Goal: Task Accomplishment & Management: Use online tool/utility

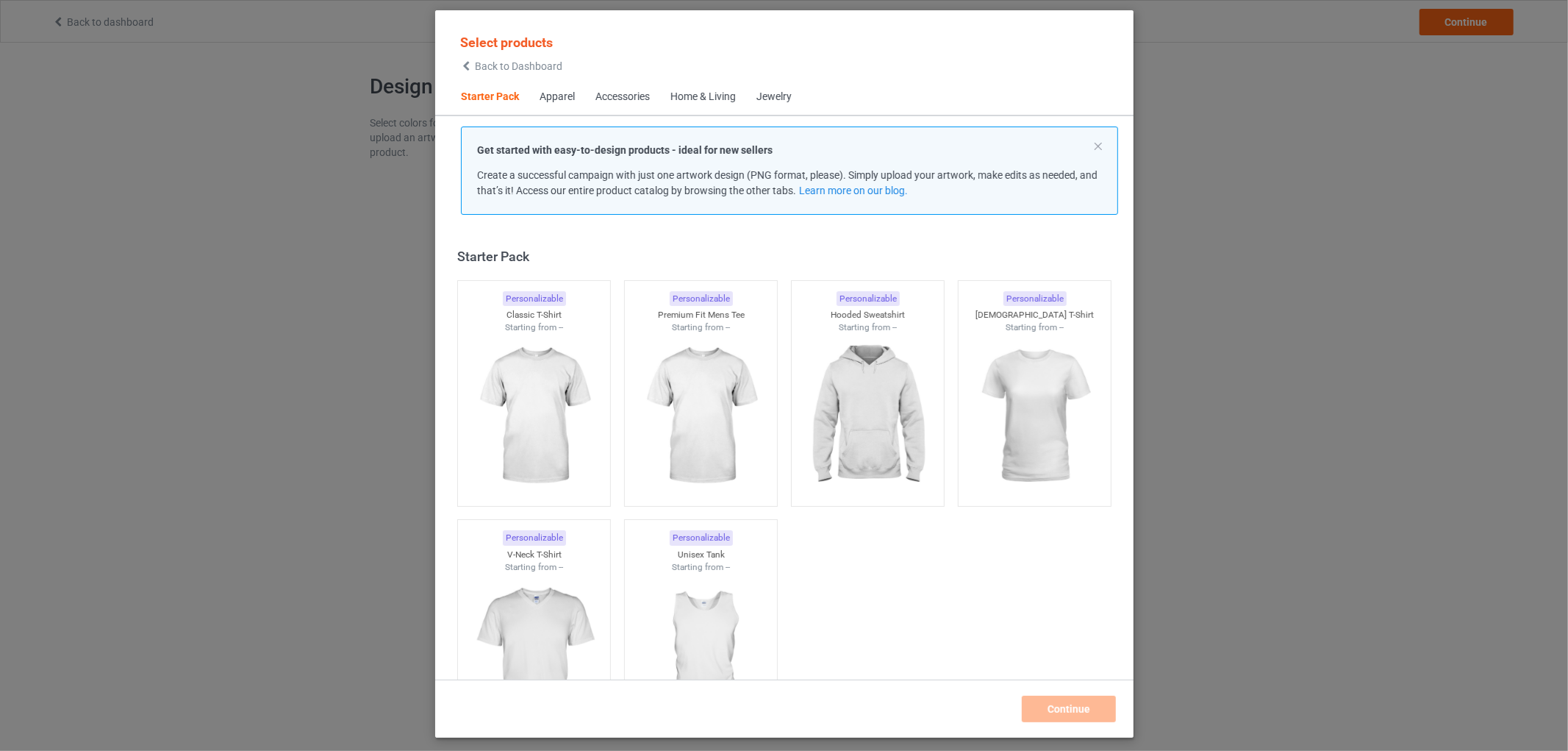
scroll to position [18, 0]
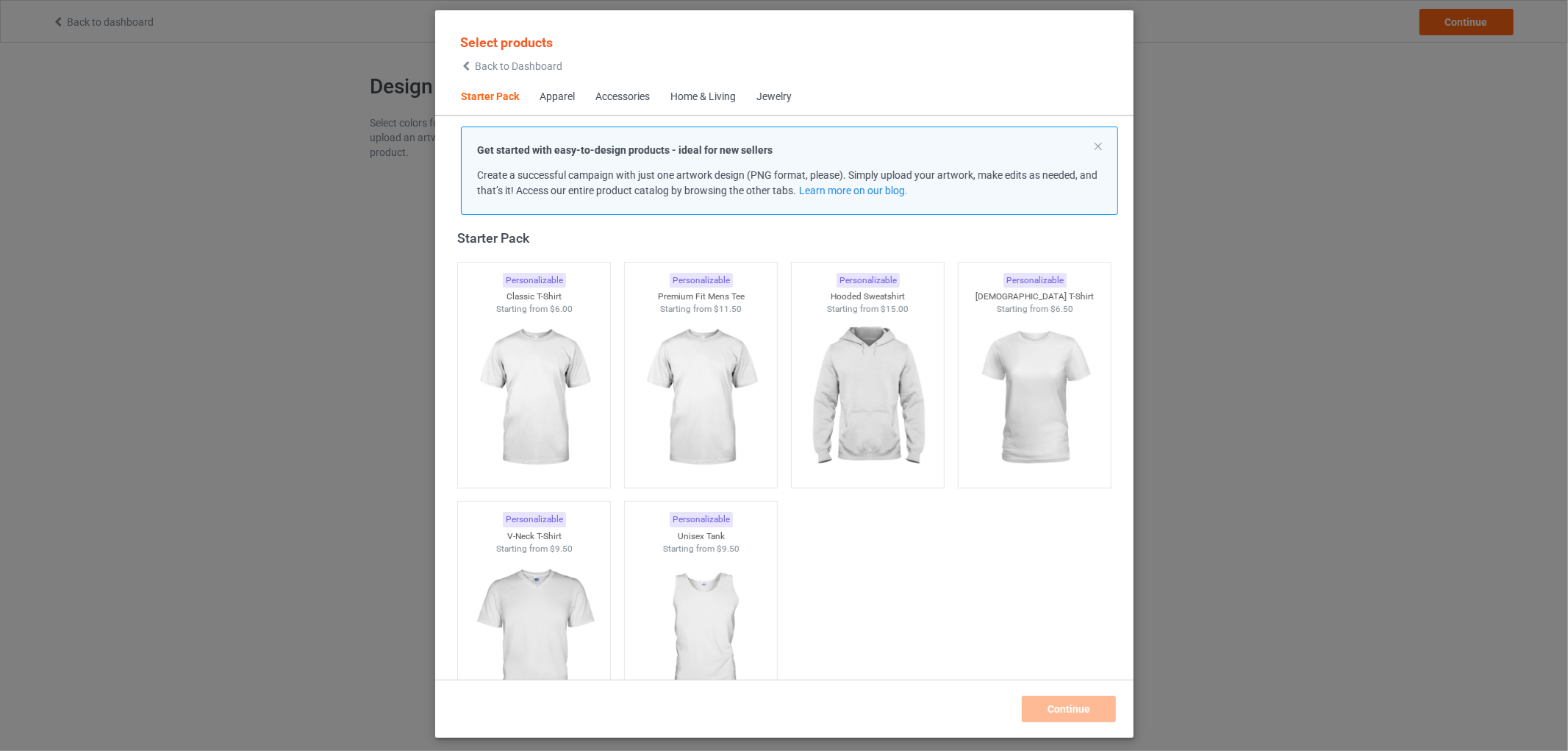
click at [685, 98] on div "Home & Living" at bounding box center [702, 97] width 65 height 15
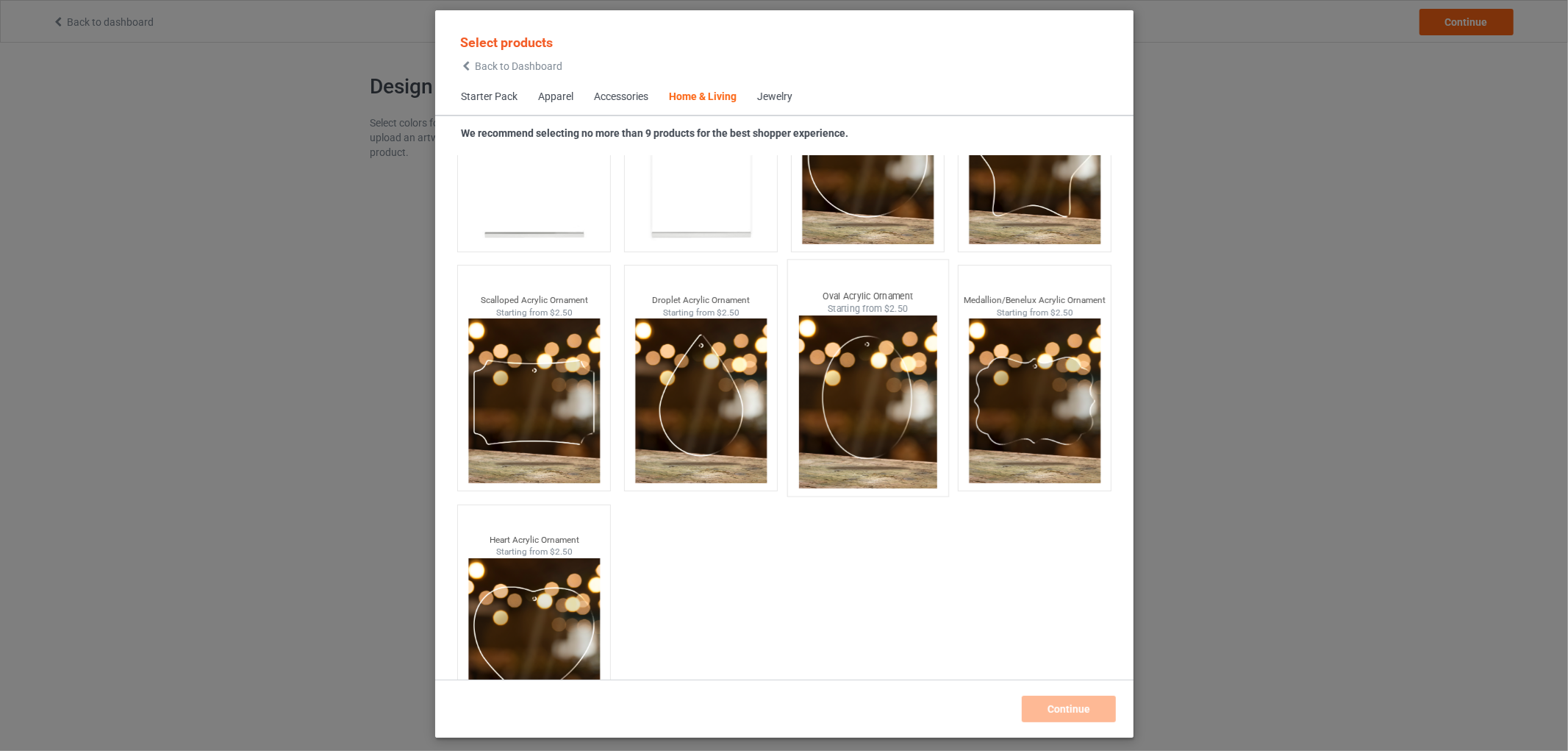
scroll to position [15626, 0]
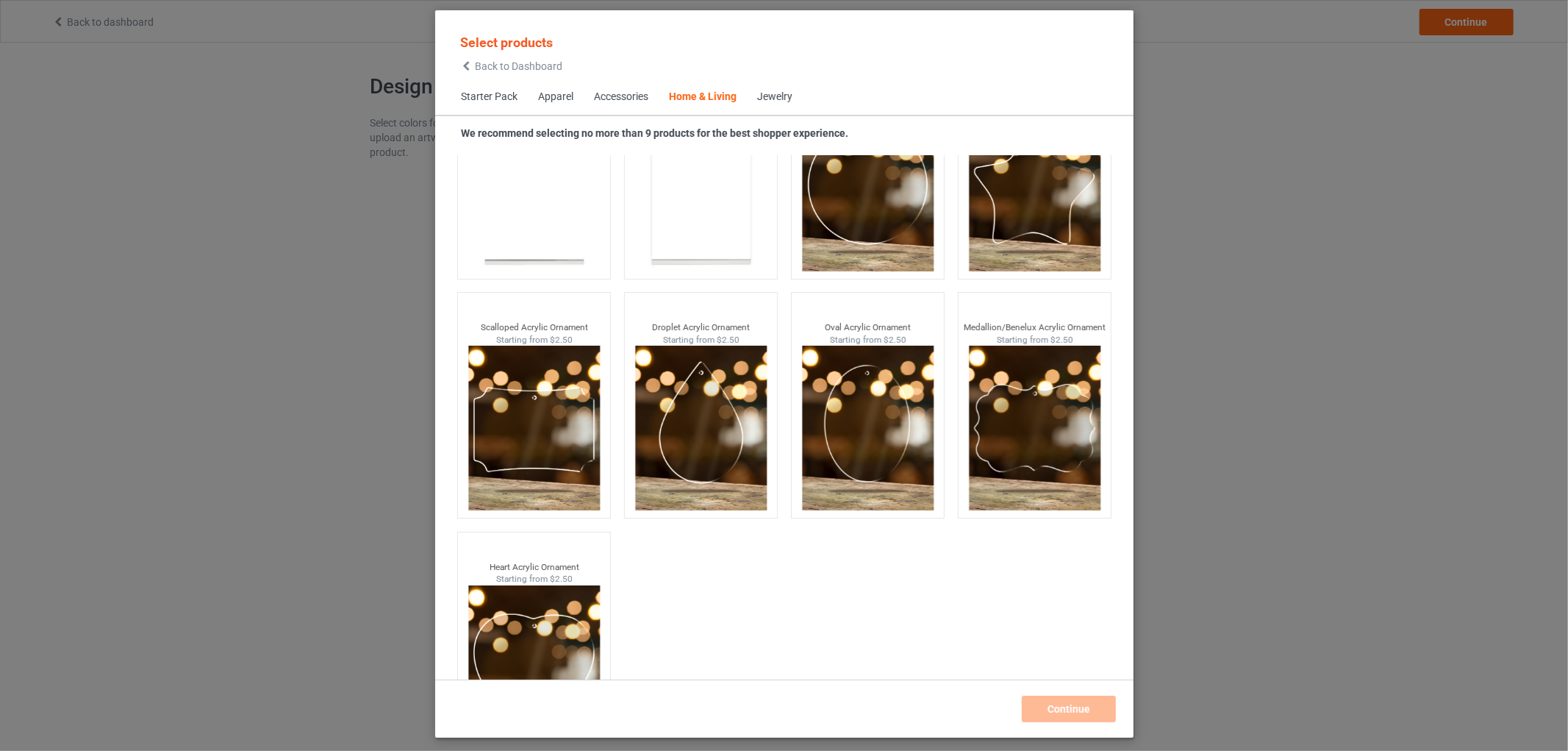
click at [493, 96] on span "Starter Pack" at bounding box center [489, 97] width 77 height 35
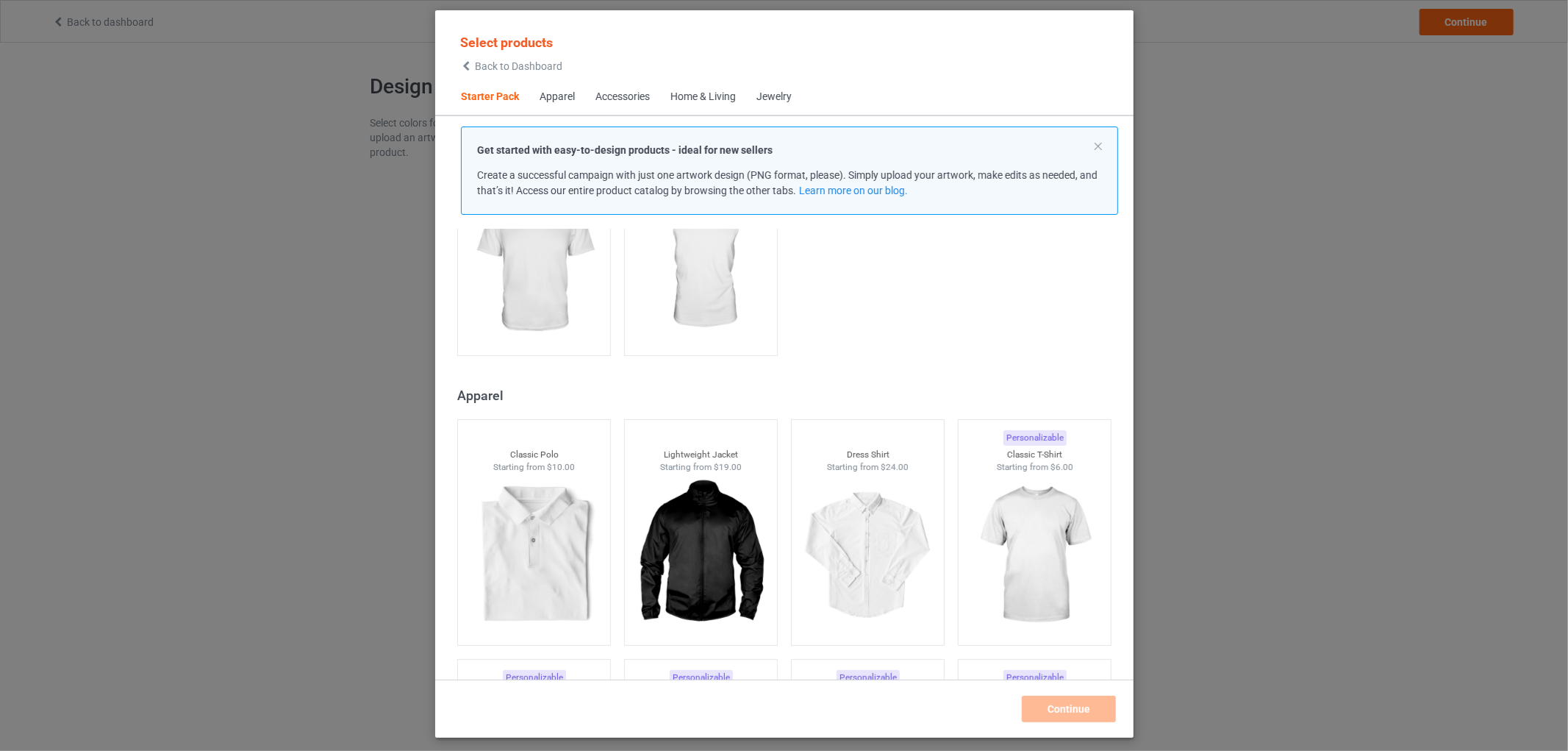
scroll to position [509, 0]
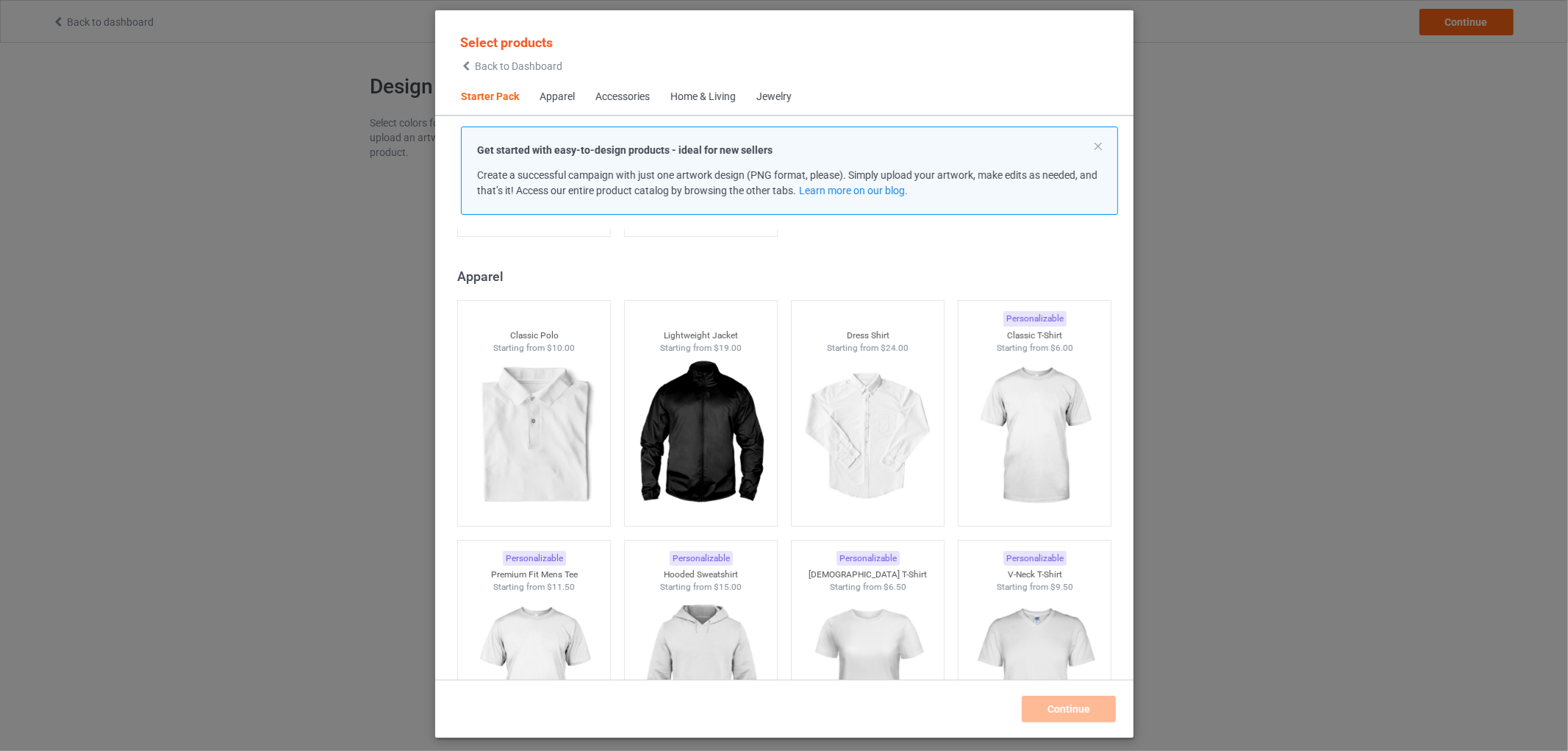
click at [609, 96] on div "Accessories" at bounding box center [622, 97] width 54 height 15
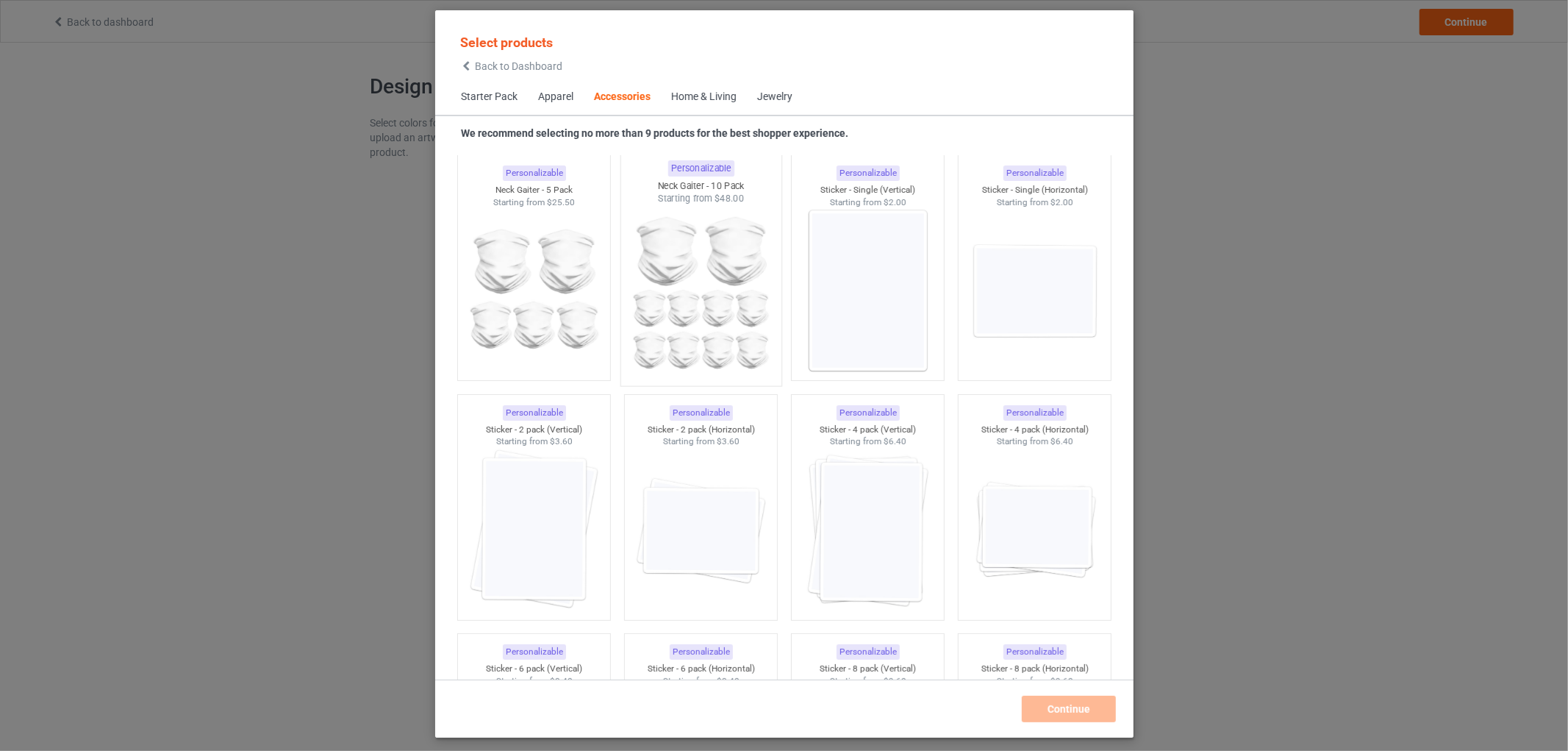
scroll to position [4866, 0]
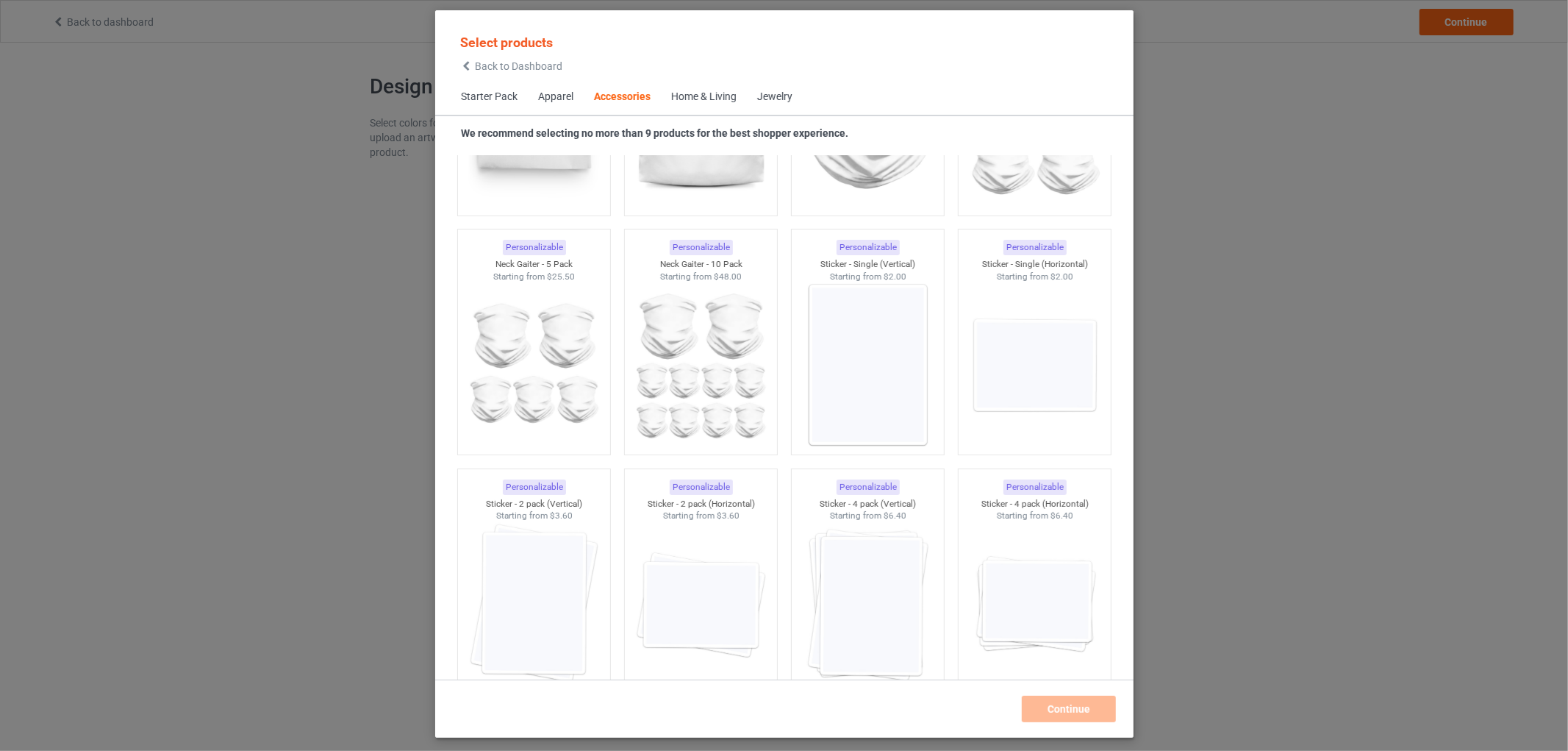
click at [691, 83] on span "Home & Living" at bounding box center [703, 97] width 86 height 35
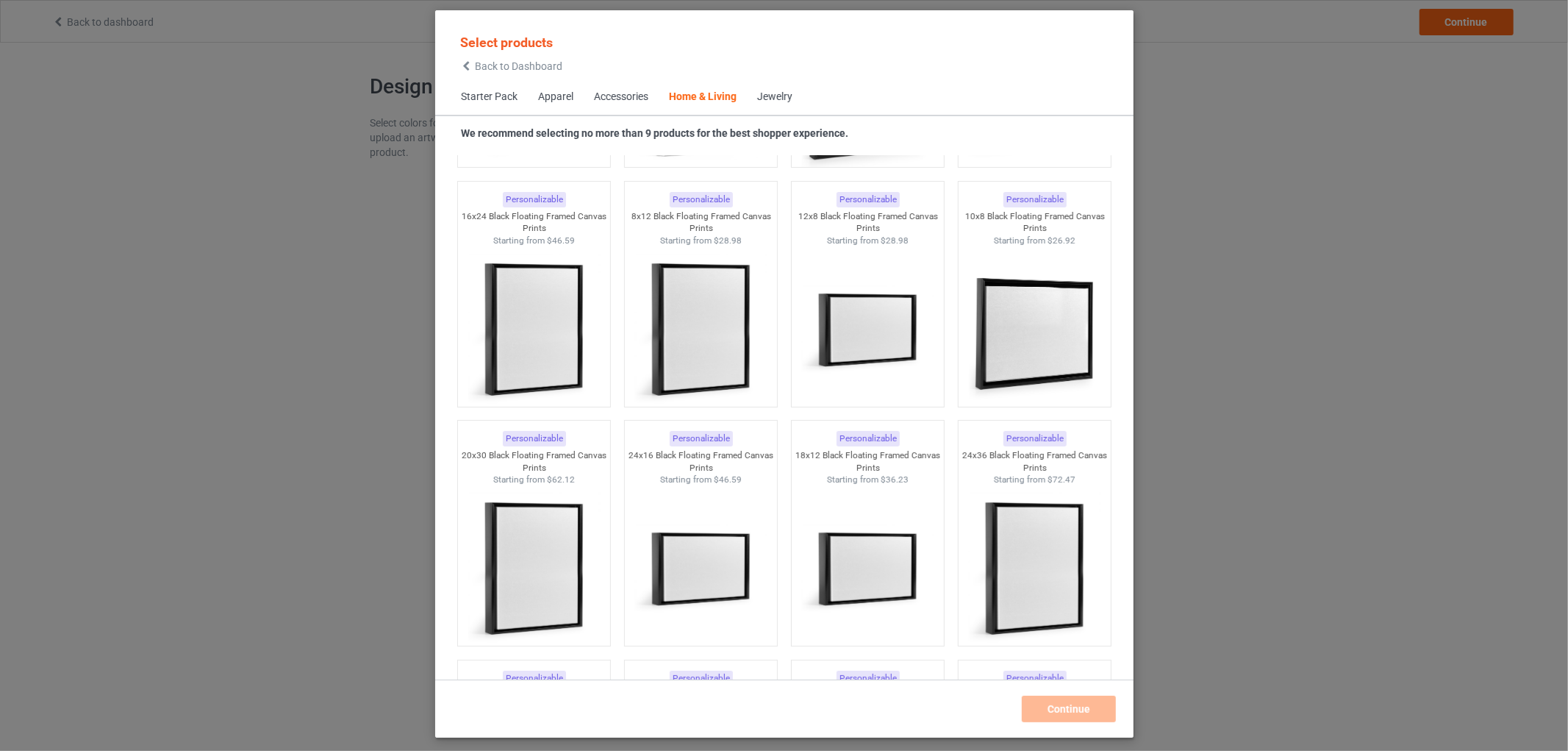
scroll to position [13093, 0]
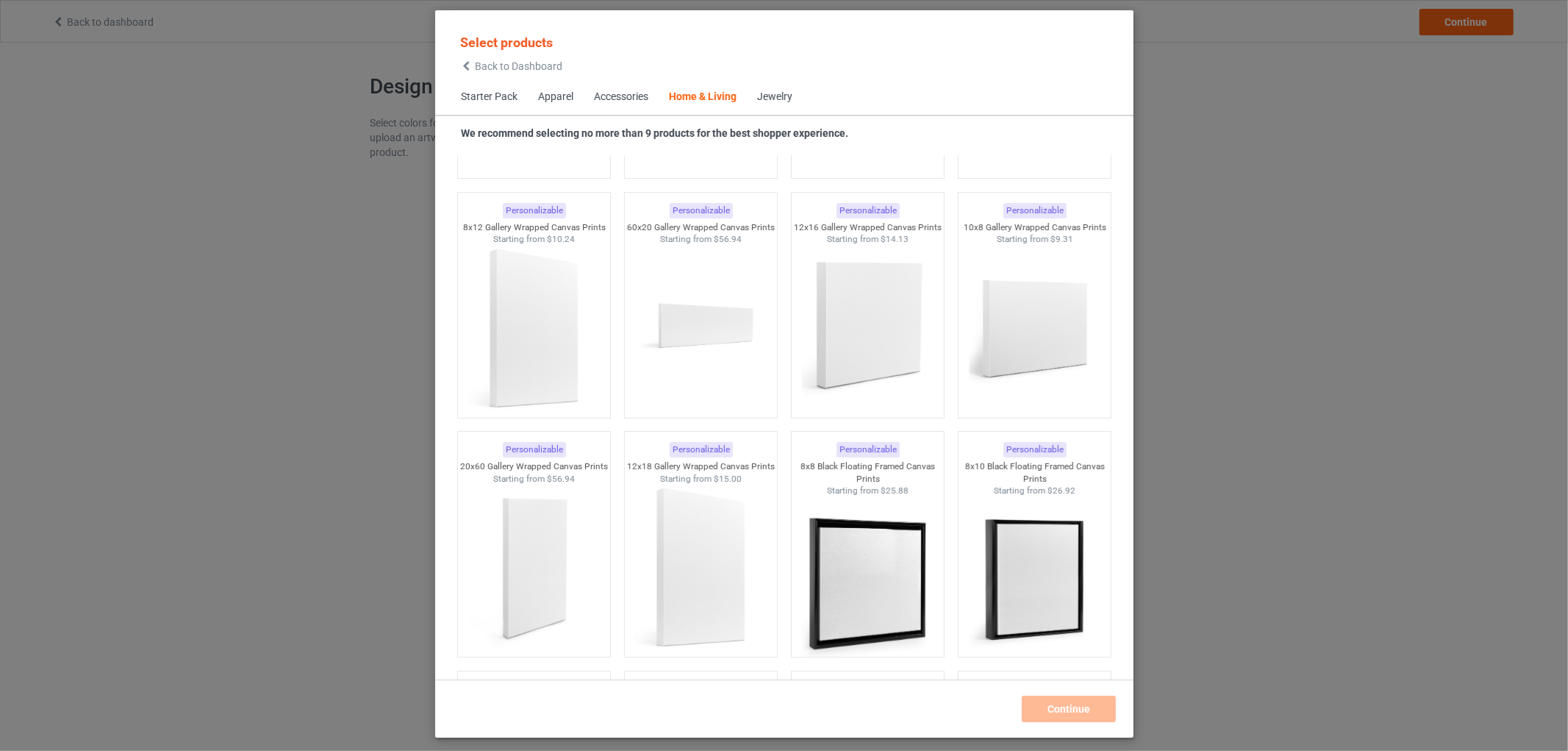
click at [777, 91] on div "Jewelry" at bounding box center [774, 97] width 35 height 15
click at [769, 104] on div "Jewelry" at bounding box center [774, 97] width 35 height 15
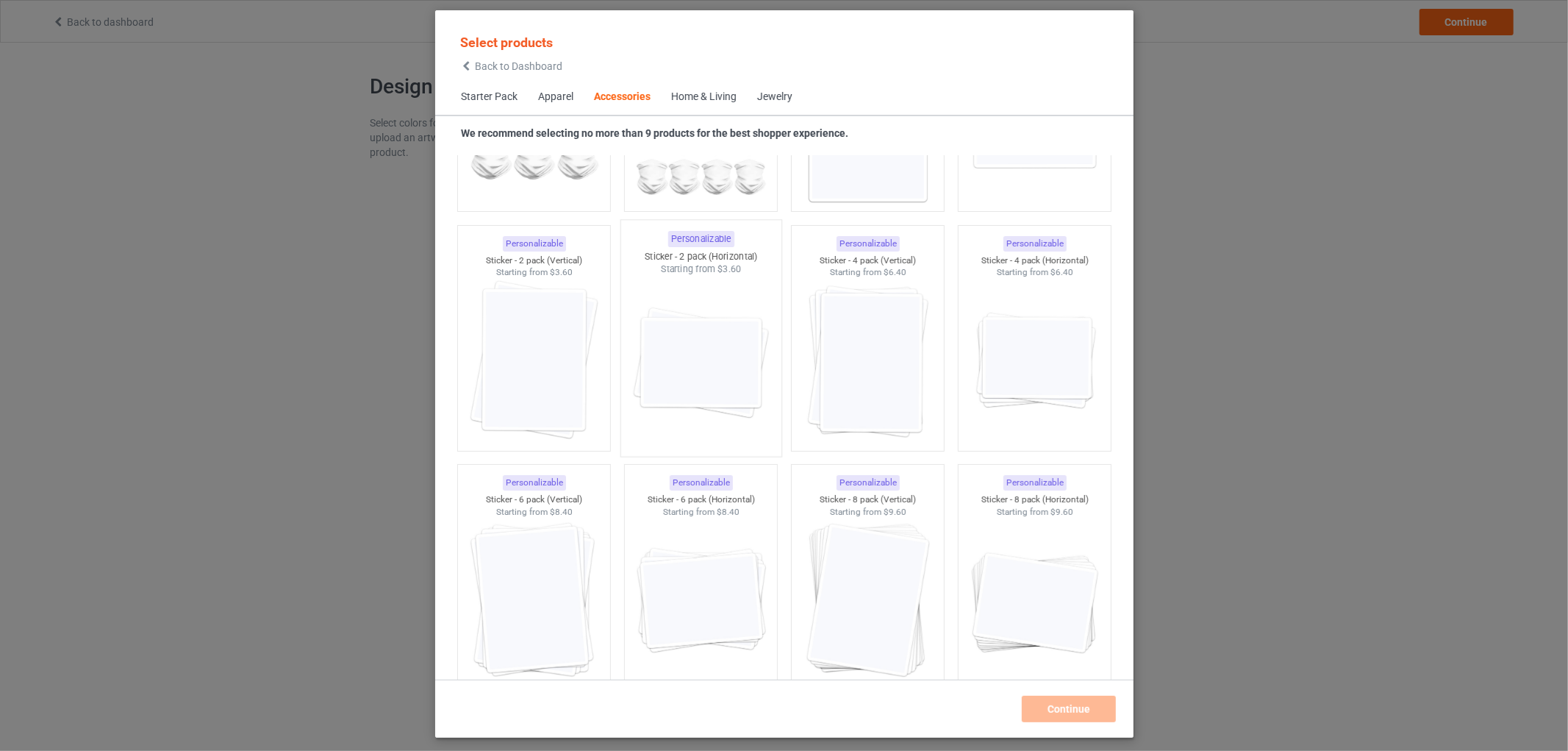
scroll to position [5084, 0]
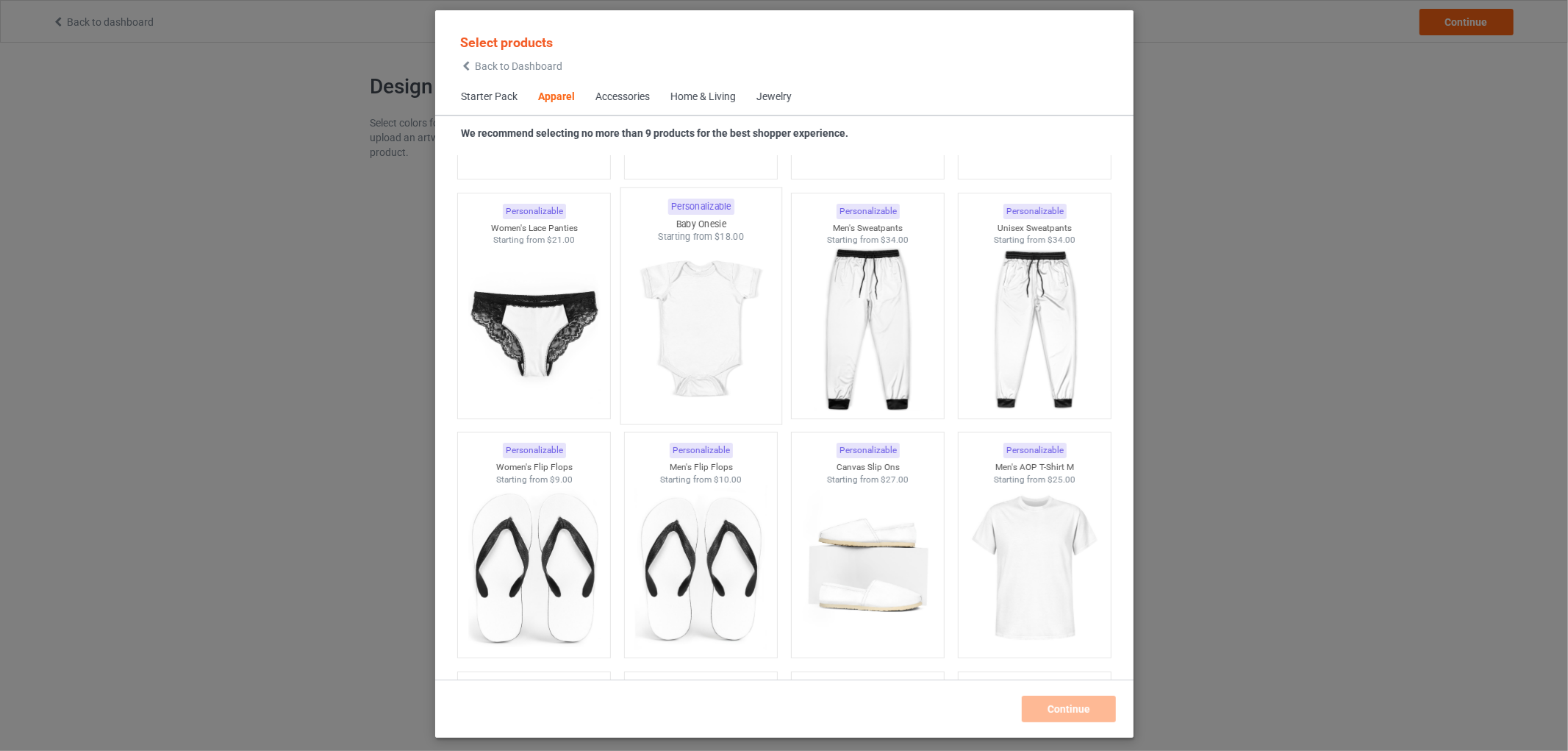
scroll to position [1652, 0]
